Goal: Contribute content

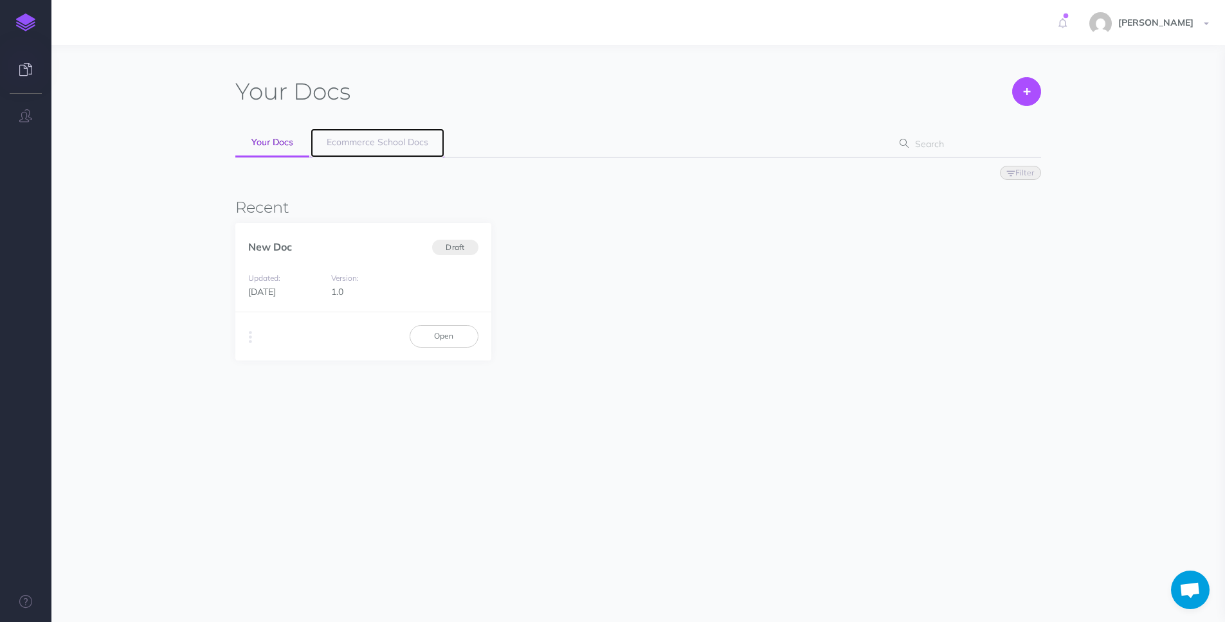
click at [353, 134] on link "Ecommerce School Docs" at bounding box center [377, 143] width 134 height 29
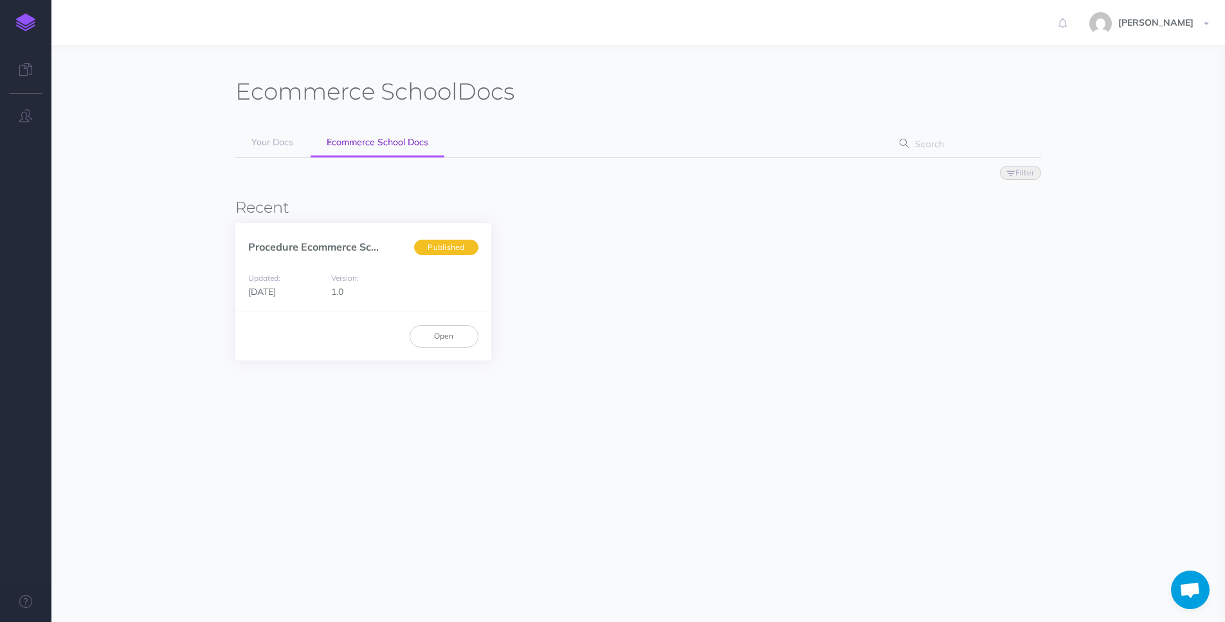
click at [408, 283] on div "Updated: [DATE] Version: 1.0" at bounding box center [363, 285] width 256 height 55
click at [457, 334] on link "Open" at bounding box center [443, 336] width 69 height 22
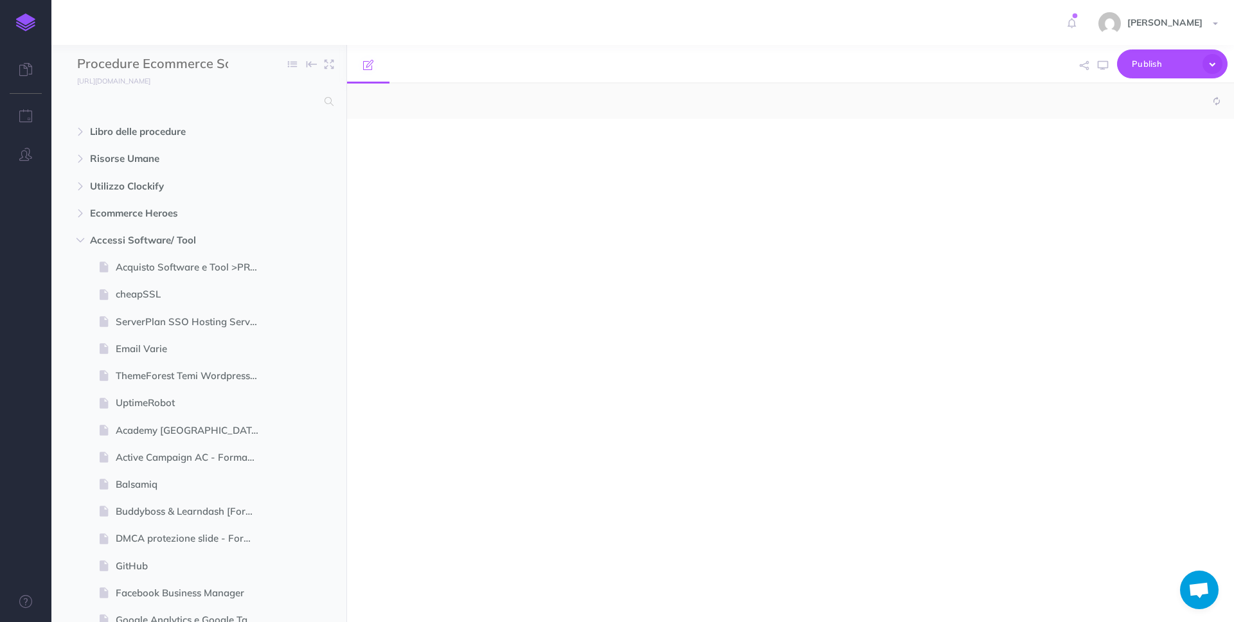
select select "null"
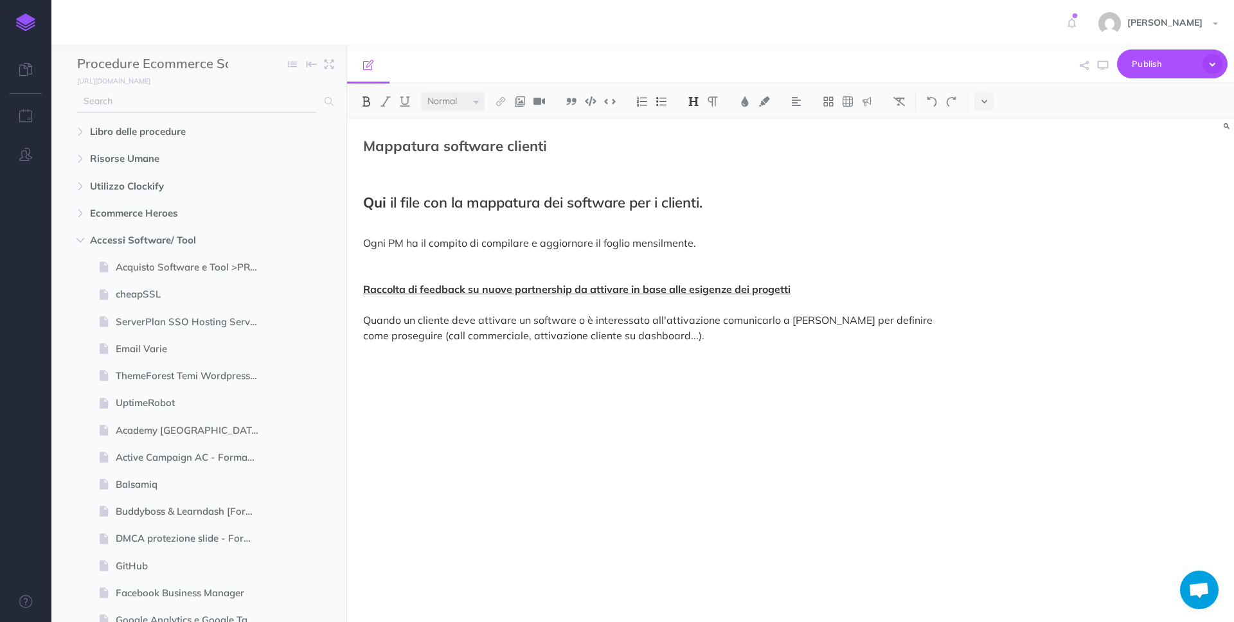
click at [258, 104] on input "text" at bounding box center [197, 101] width 240 height 23
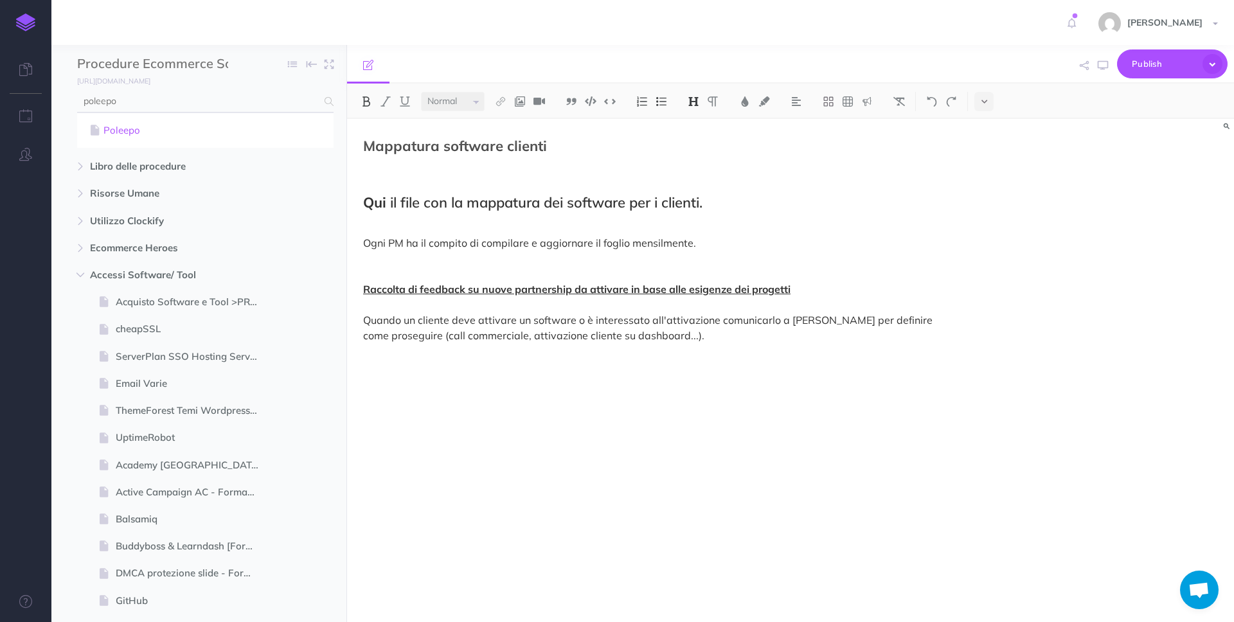
type input "poleepo"
click at [133, 134] on link "Poleepo" at bounding box center [205, 130] width 237 height 15
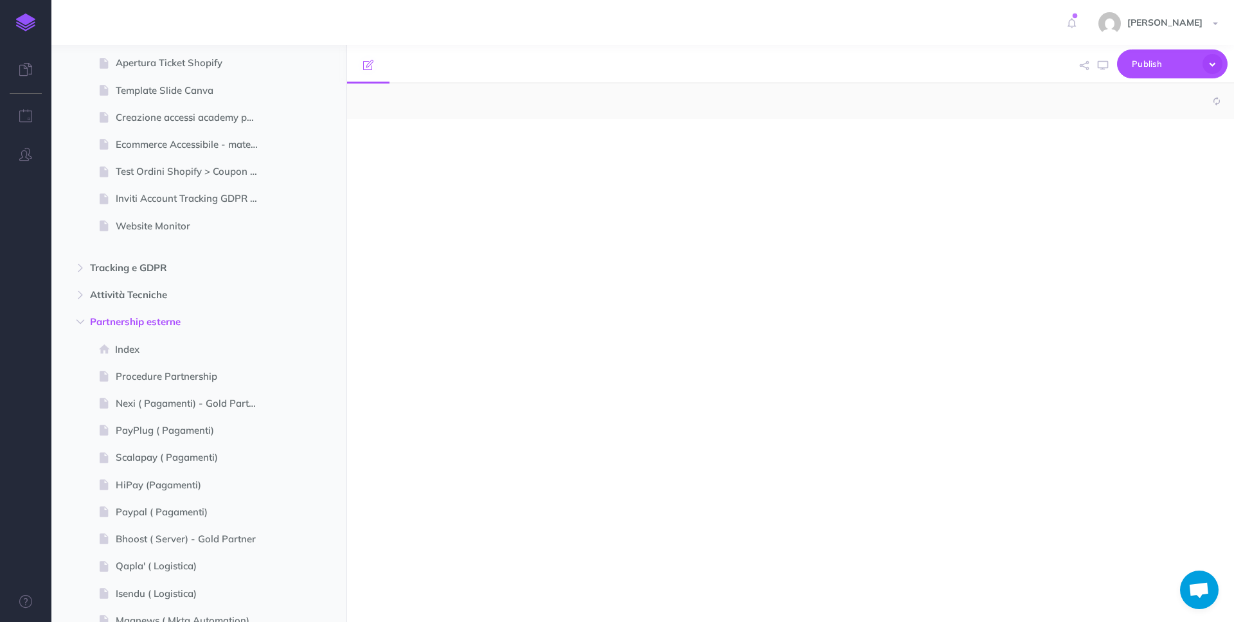
select select "null"
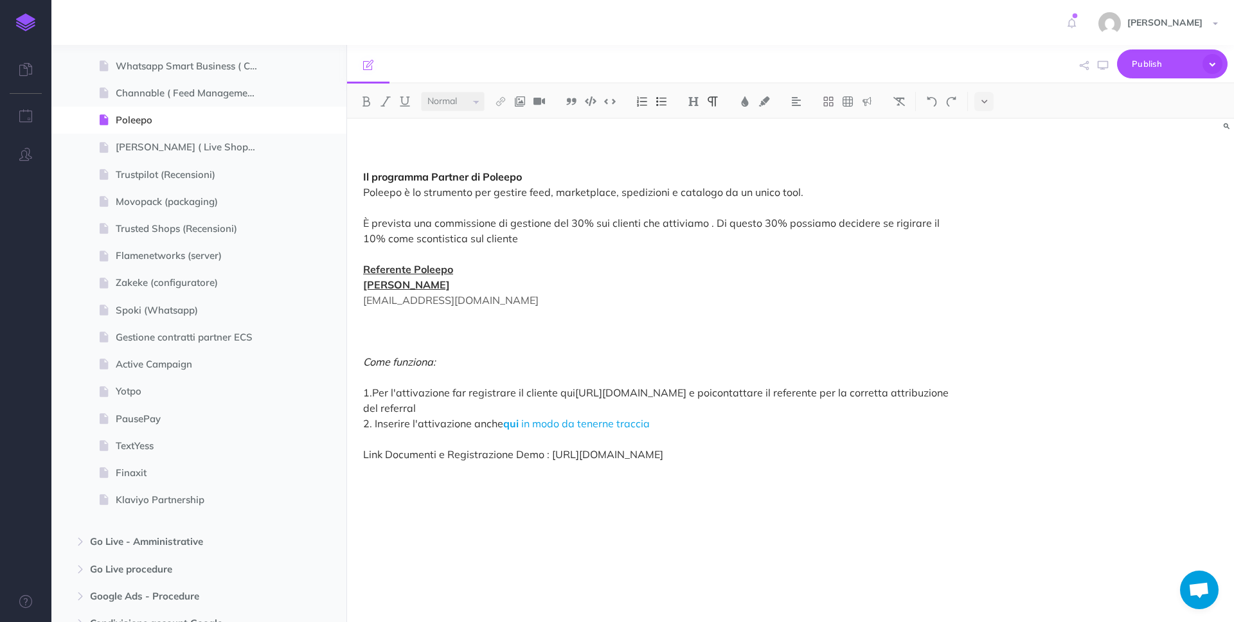
click at [620, 234] on p "Il programma Partner di Poleepo Poleepo è lo strumento per gestire feed, market…" at bounding box center [657, 300] width 589 height 324
click at [475, 338] on p "Il programma Partner di Poleepo Poleepo è lo strumento per gestire feed, market…" at bounding box center [657, 300] width 589 height 324
click at [826, 196] on p "Il programma Partner di Poleepo Poleepo è lo strumento per gestire feed, market…" at bounding box center [657, 300] width 589 height 324
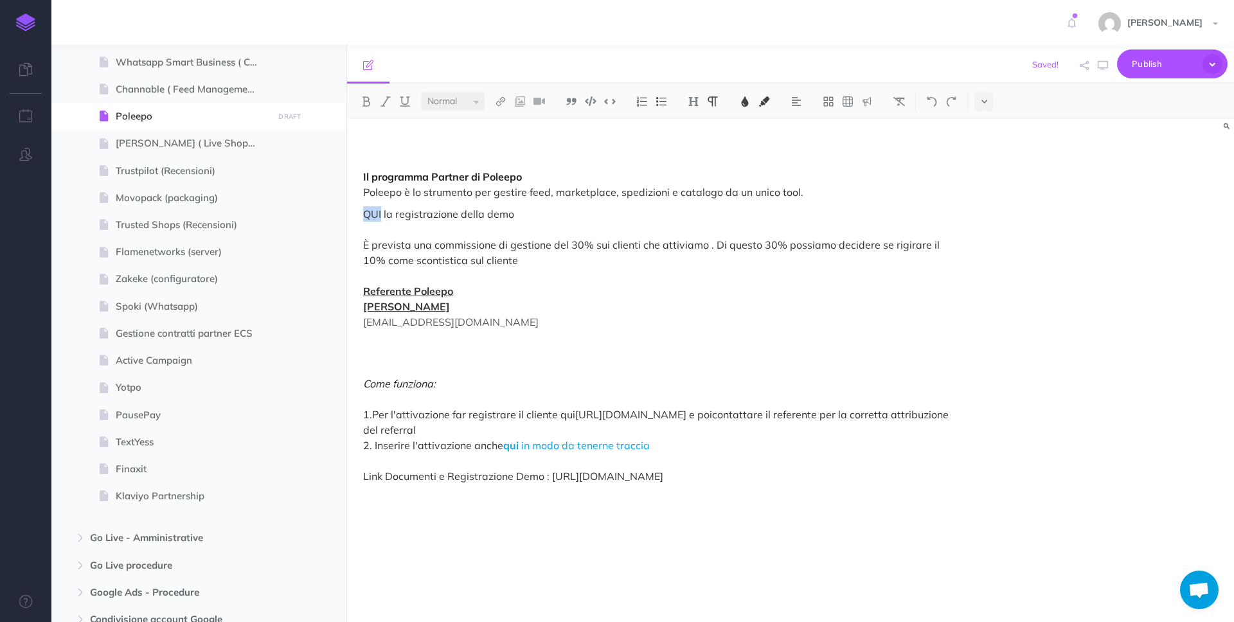
drag, startPoint x: 381, startPoint y: 215, endPoint x: 349, endPoint y: 213, distance: 32.2
click at [349, 213] on div "Il programma Partner di Poleepo Poleepo è lo strumento per gestire feed, market…" at bounding box center [657, 364] width 621 height 490
click at [506, 98] on img at bounding box center [501, 101] width 12 height 10
click at [502, 123] on icon at bounding box center [501, 124] width 10 height 9
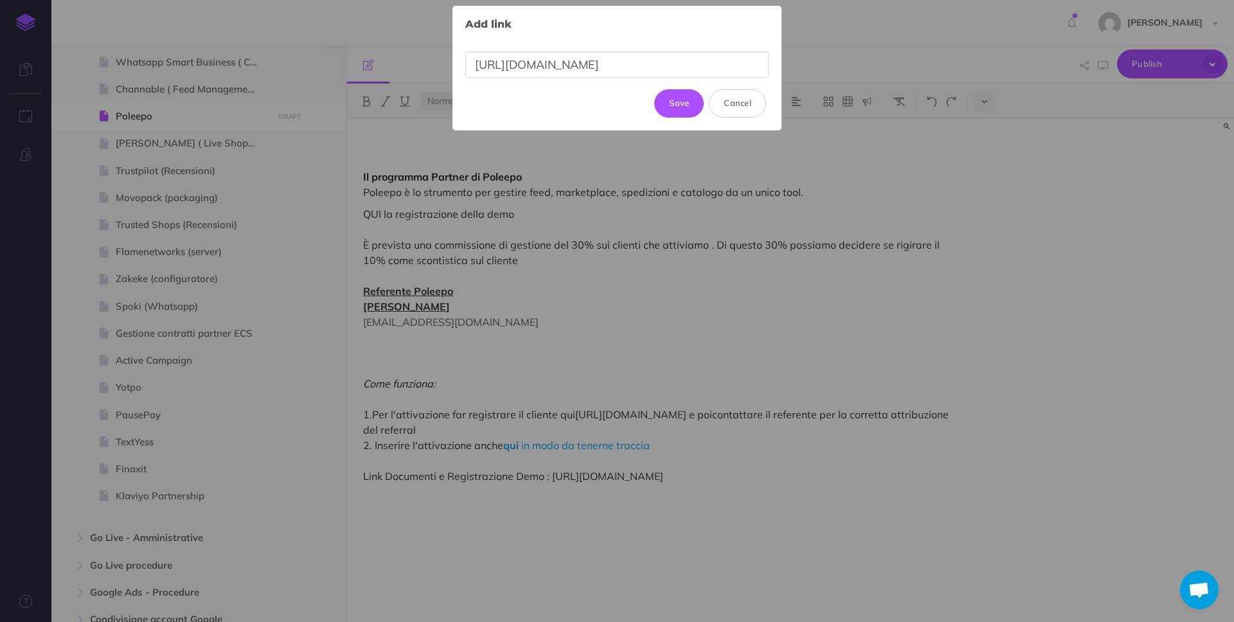
scroll to position [0, 52]
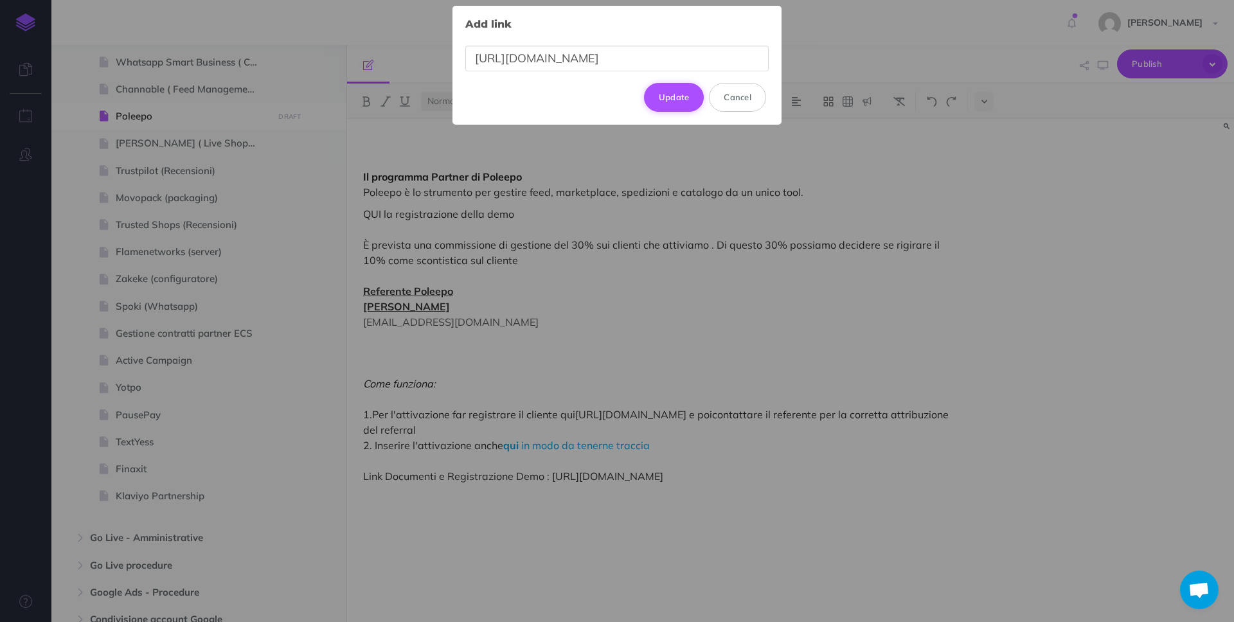
type input "https://fathom.video/share/spiBj5b1zG2PD_fzhYZh3sRoj7LxjAcj"
click at [688, 97] on button "Update" at bounding box center [674, 97] width 60 height 28
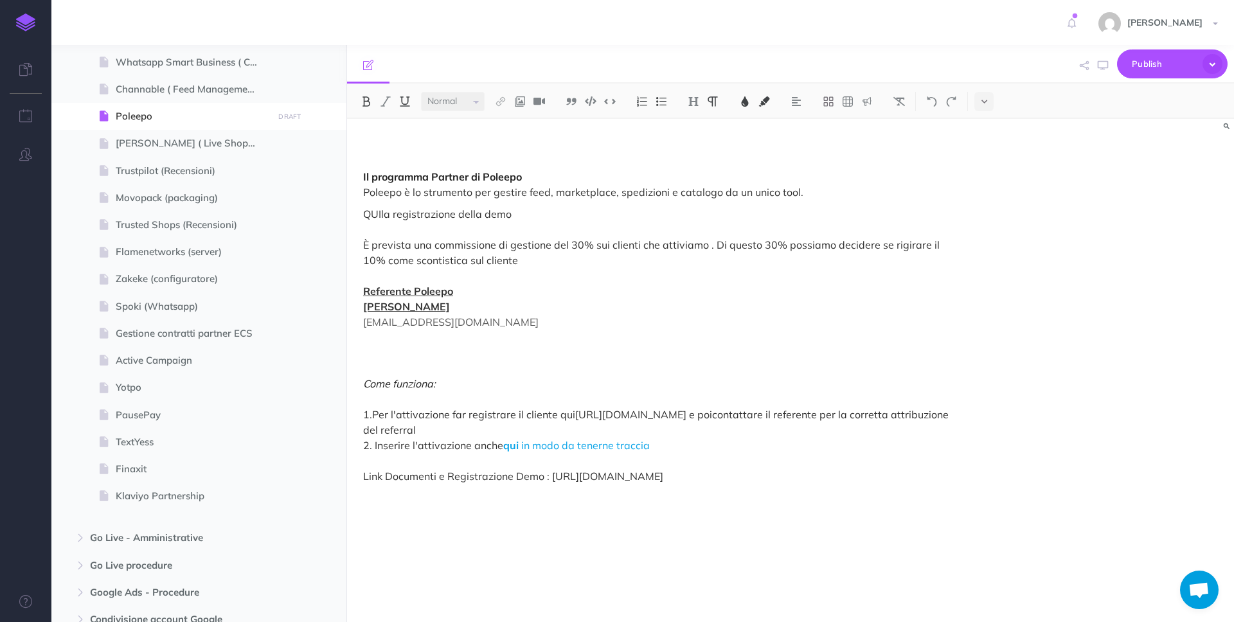
drag, startPoint x: 677, startPoint y: 297, endPoint x: 699, endPoint y: 298, distance: 21.9
click at [678, 297] on p "QUI la registrazione della demo È prevista una commissione di gestione del 30% …" at bounding box center [657, 345] width 589 height 278
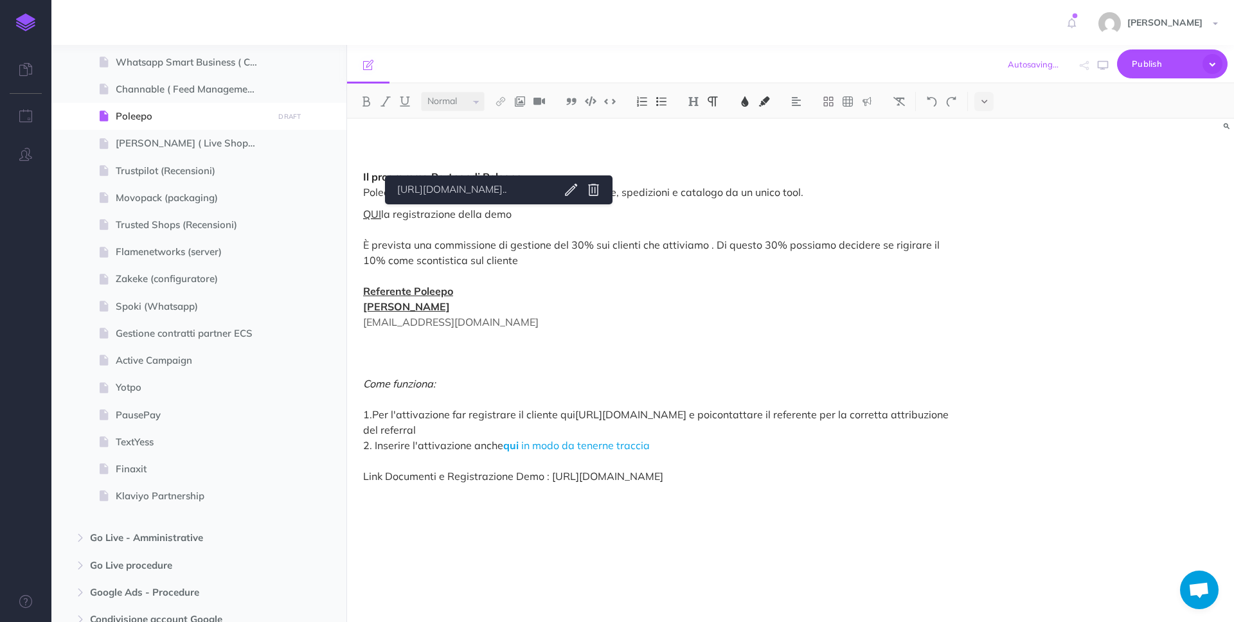
click at [369, 213] on span "QUI" at bounding box center [372, 214] width 18 height 13
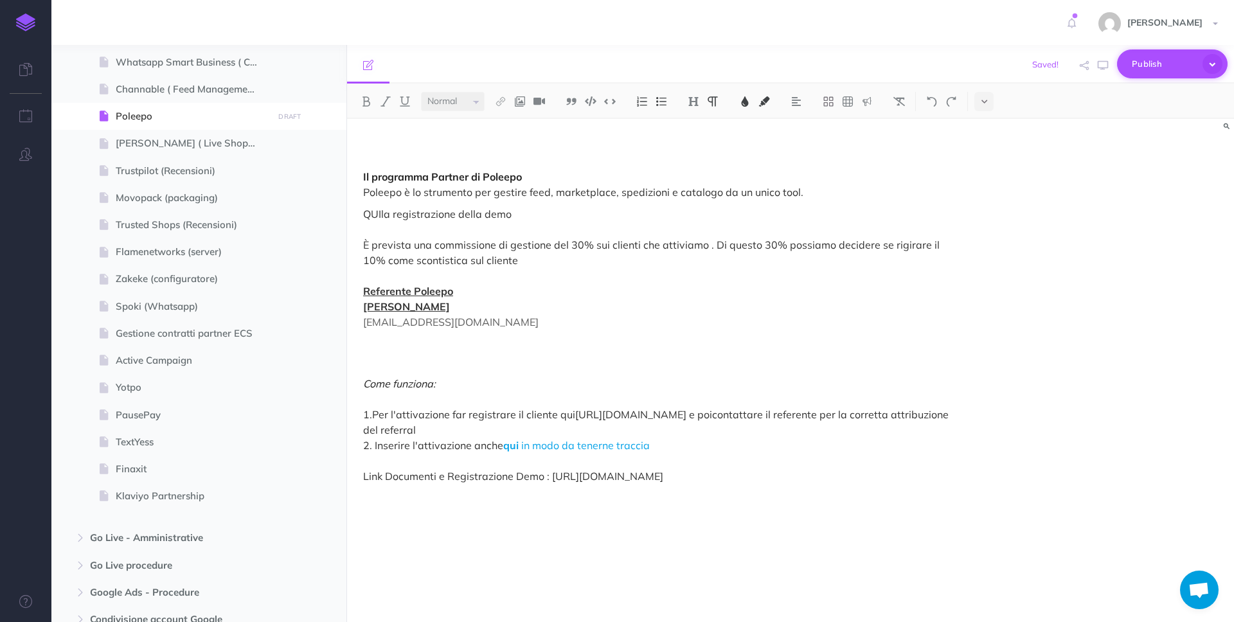
click at [1139, 66] on span "Publish" at bounding box center [1164, 64] width 64 height 20
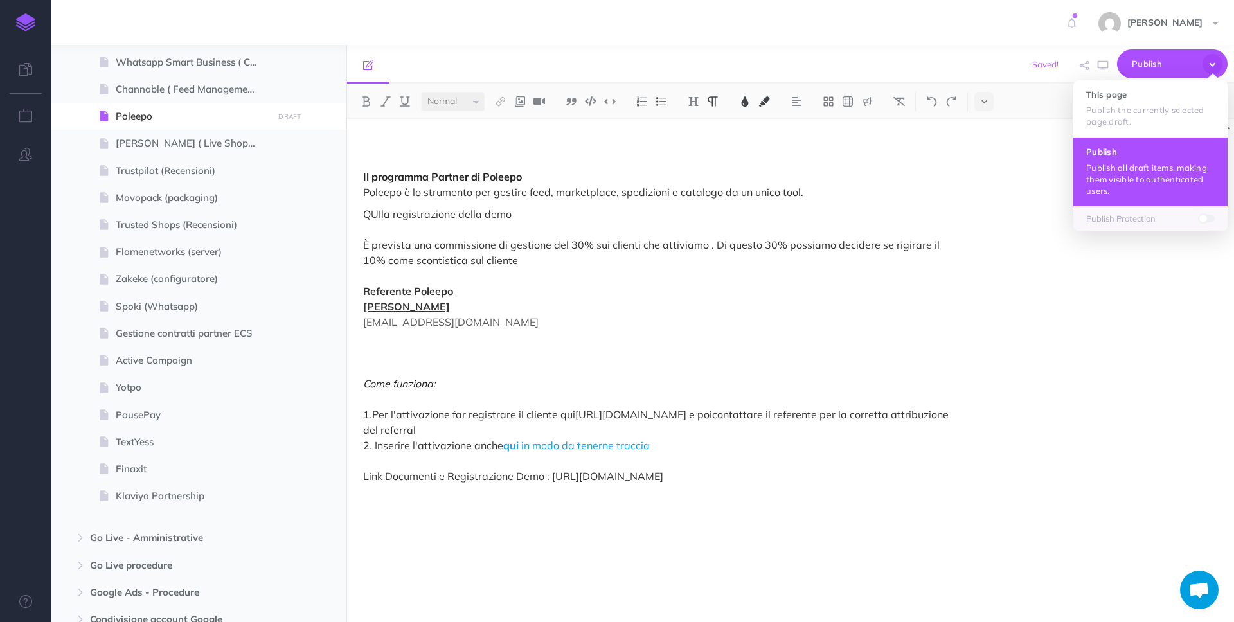
click at [1095, 172] on p "Publish all draft items, making them visible to authenticated users." at bounding box center [1150, 179] width 129 height 35
